Goal: Entertainment & Leisure: Consume media (video, audio)

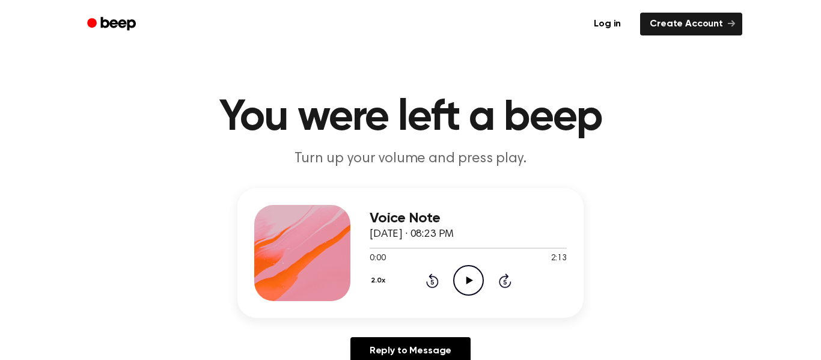
click at [467, 273] on icon "Play Audio" at bounding box center [468, 280] width 31 height 31
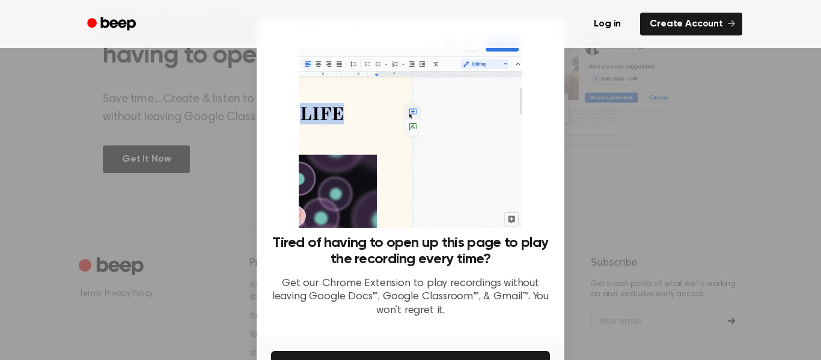
scroll to position [78, 0]
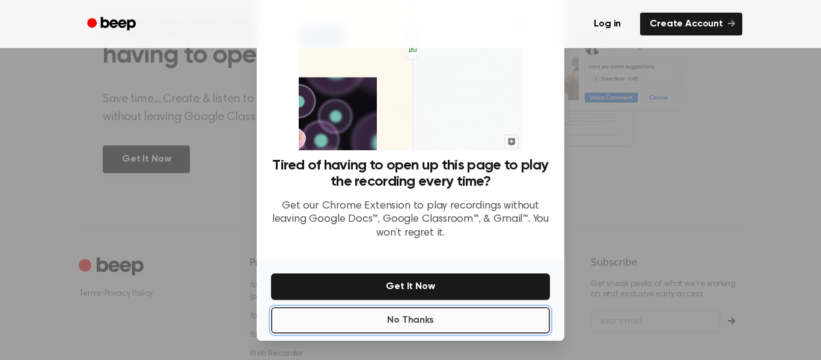
click at [502, 327] on button "No Thanks" at bounding box center [410, 320] width 279 height 26
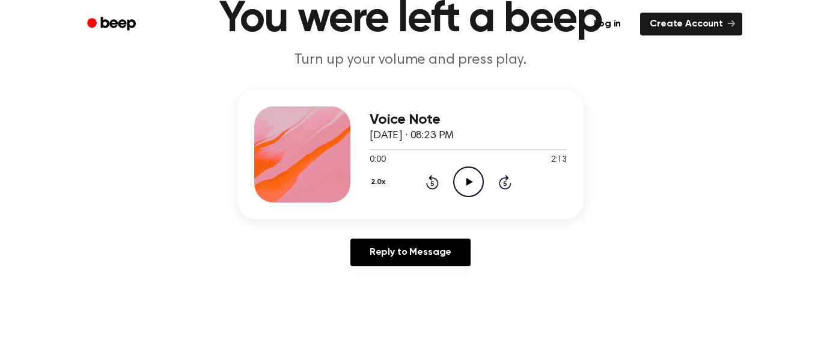
scroll to position [0, 0]
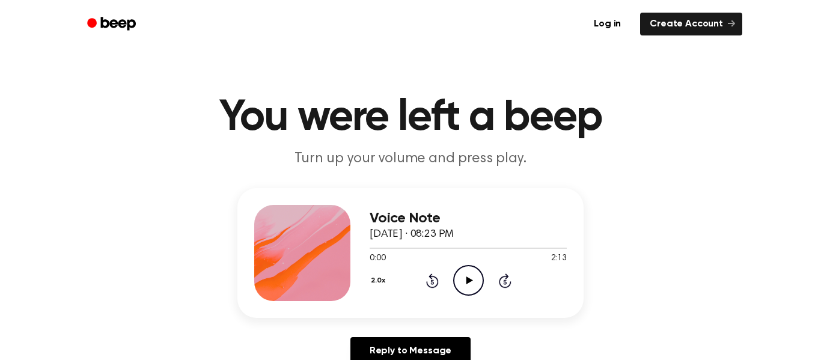
click at [467, 282] on icon at bounding box center [469, 280] width 7 height 8
click at [467, 282] on icon "Pause Audio" at bounding box center [468, 280] width 31 height 31
click at [467, 282] on icon at bounding box center [469, 280] width 7 height 8
click at [502, 278] on icon at bounding box center [505, 280] width 13 height 14
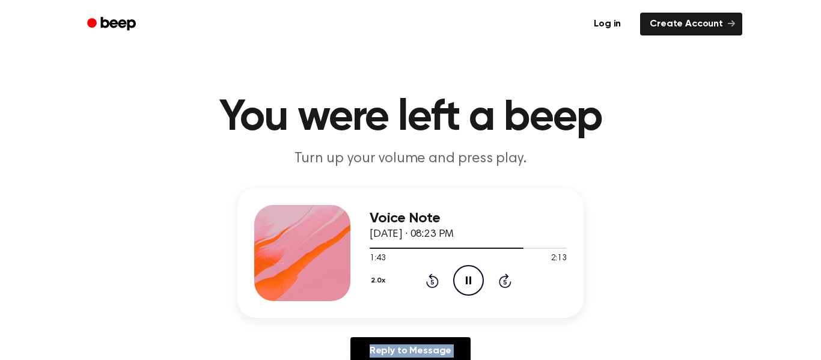
click at [502, 278] on icon at bounding box center [505, 280] width 13 height 14
